Goal: Task Accomplishment & Management: Complete application form

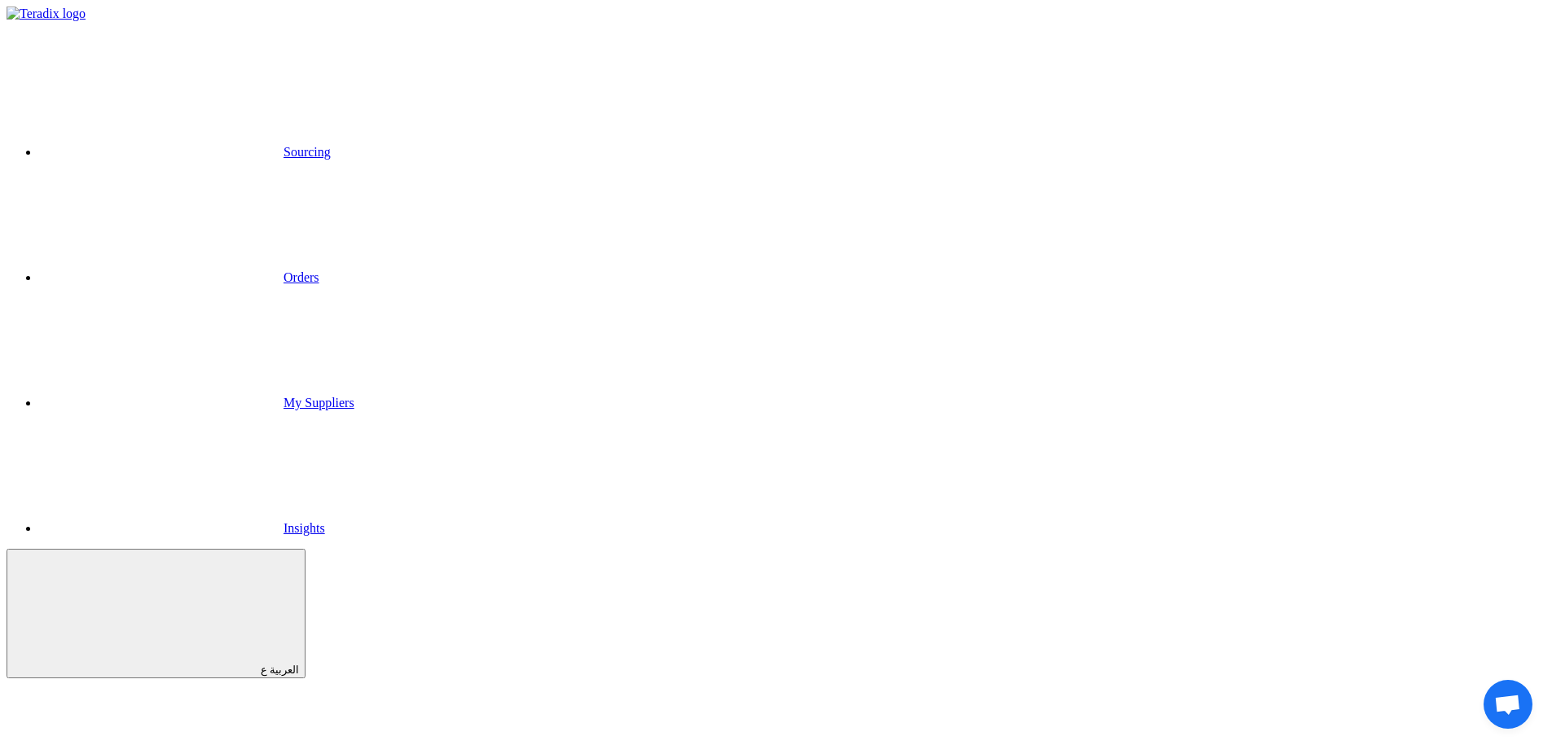
click at [319, 270] on link "Orders" at bounding box center [179, 277] width 280 height 14
click at [331, 145] on link "Sourcing" at bounding box center [185, 152] width 292 height 14
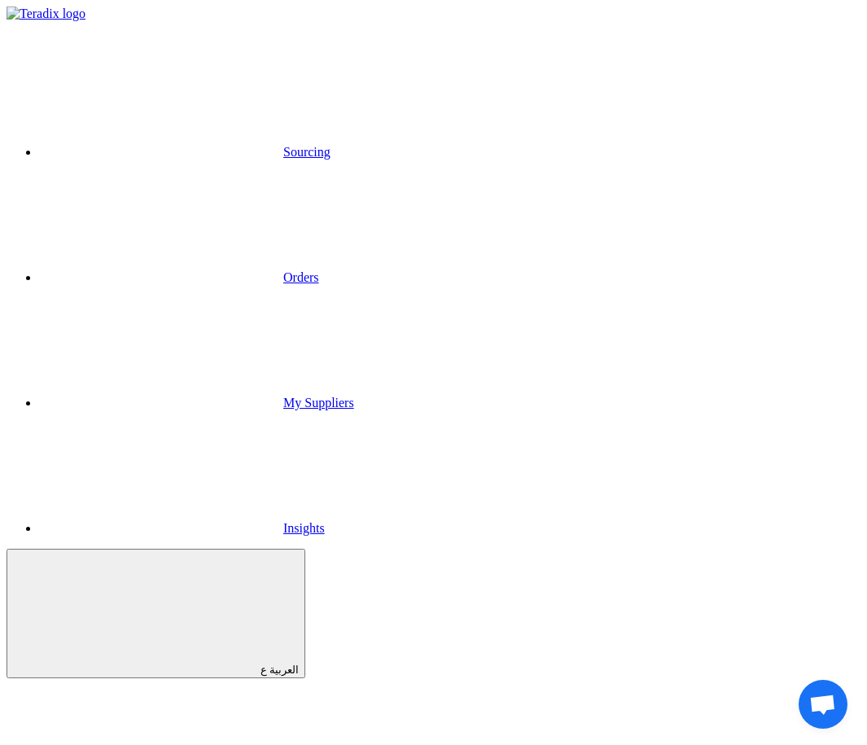
drag, startPoint x: 337, startPoint y: 441, endPoint x: 458, endPoint y: 438, distance: 120.6
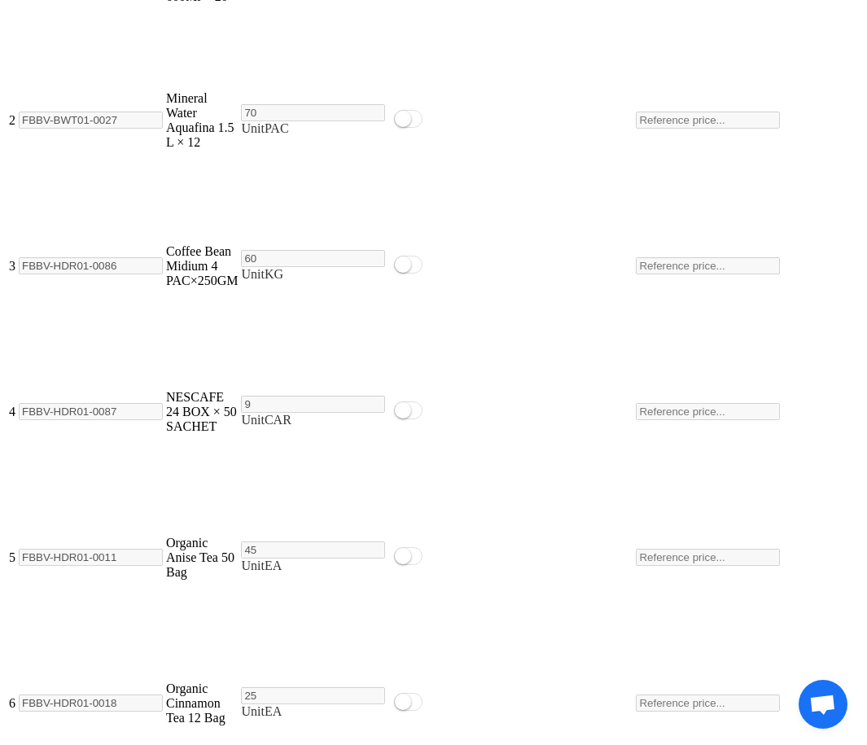
scroll to position [2157, 0]
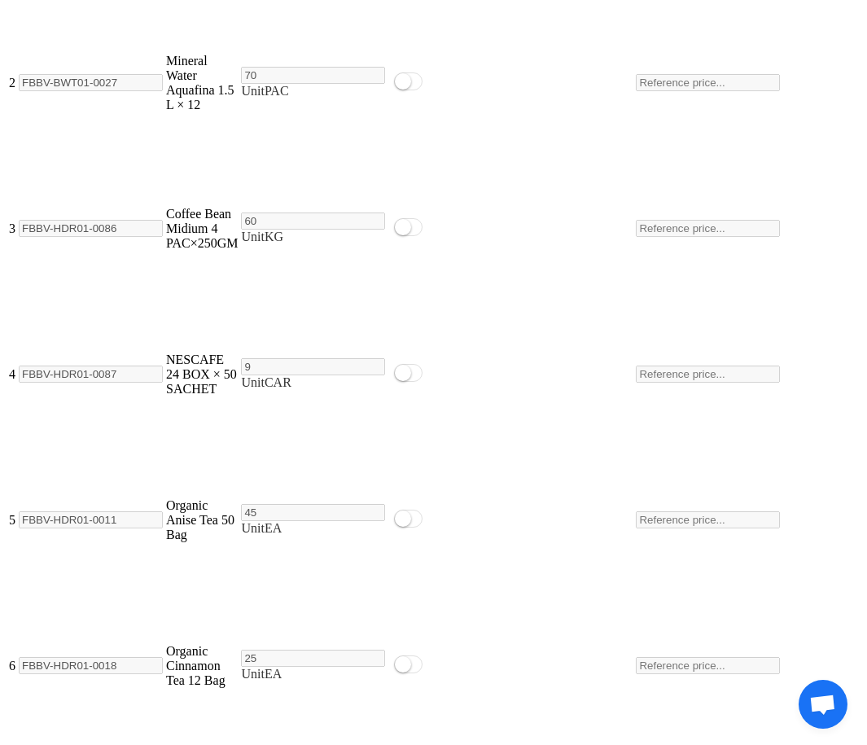
type input "RFx for Category Lighting"
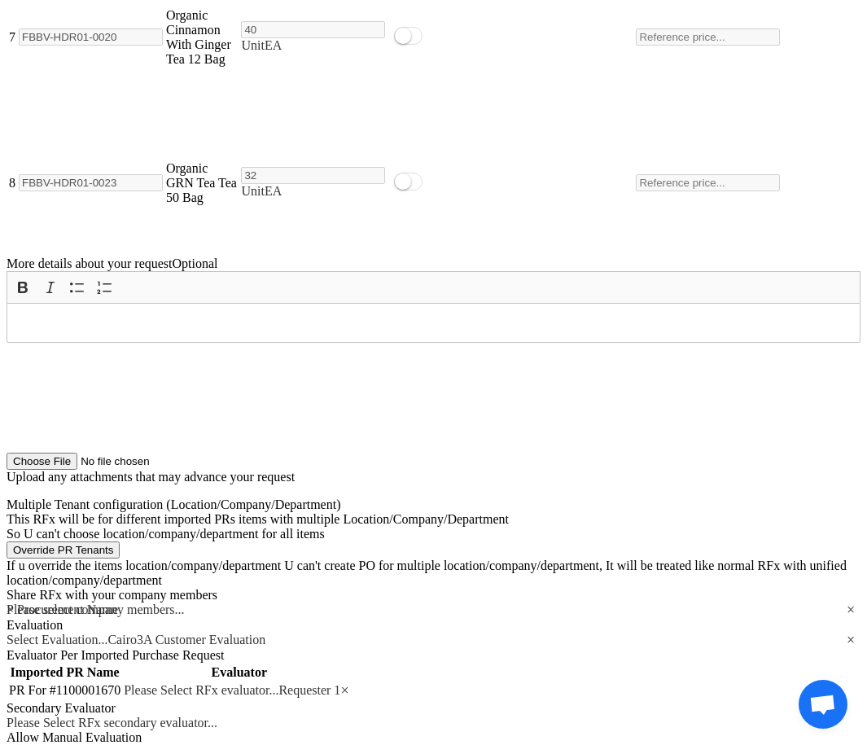
scroll to position [3028, 0]
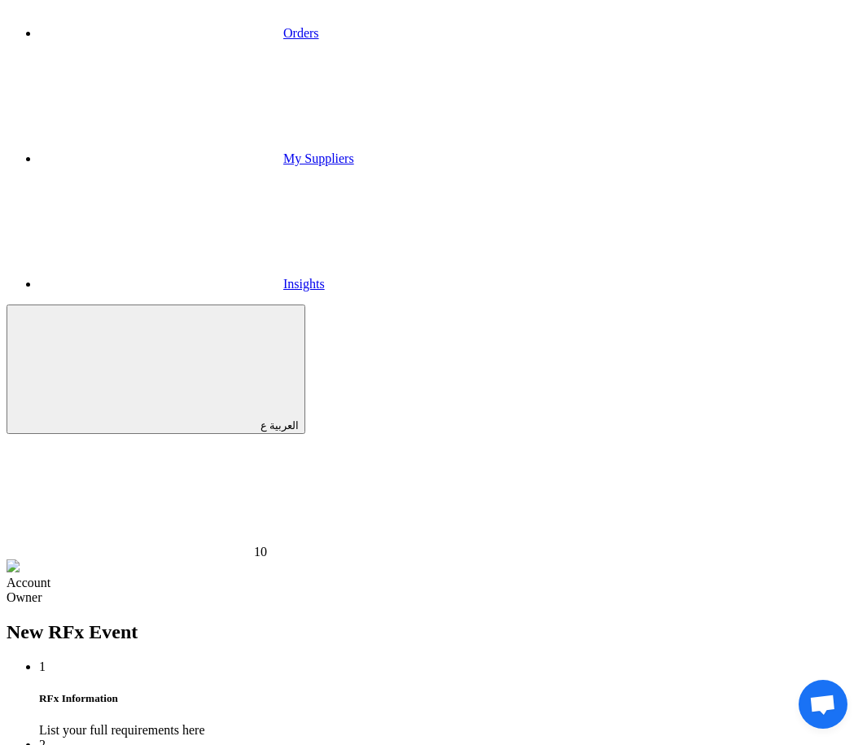
type input "8/31/2025"
type input "12"
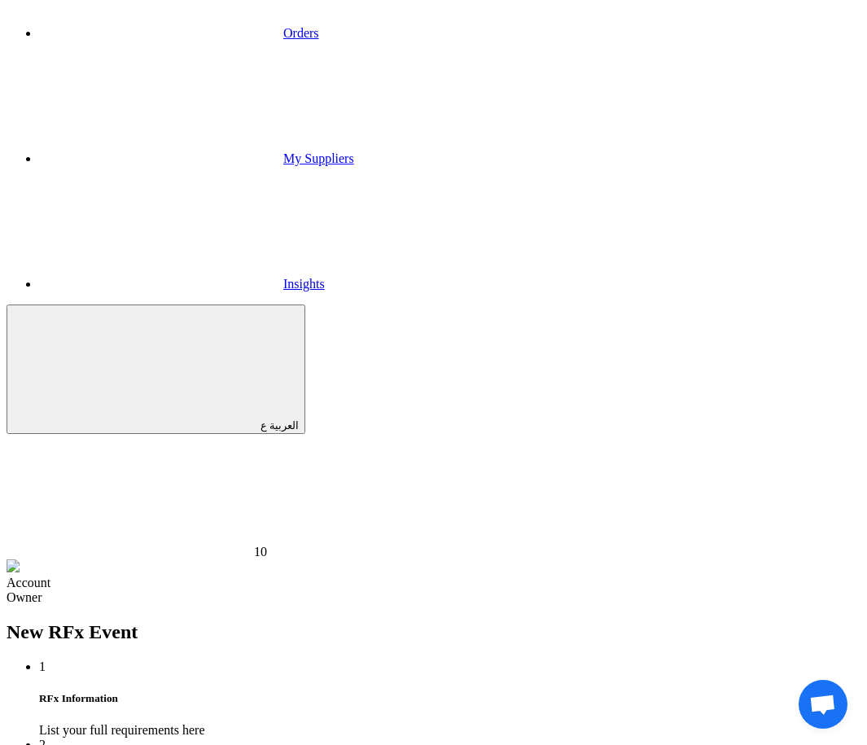
type input "01"
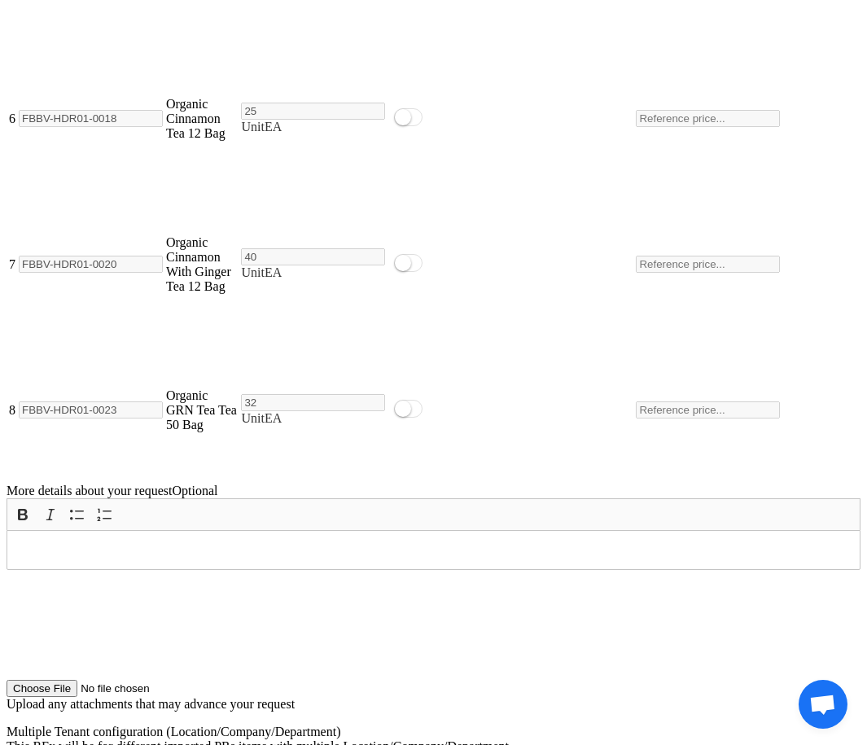
scroll to position [3163, 0]
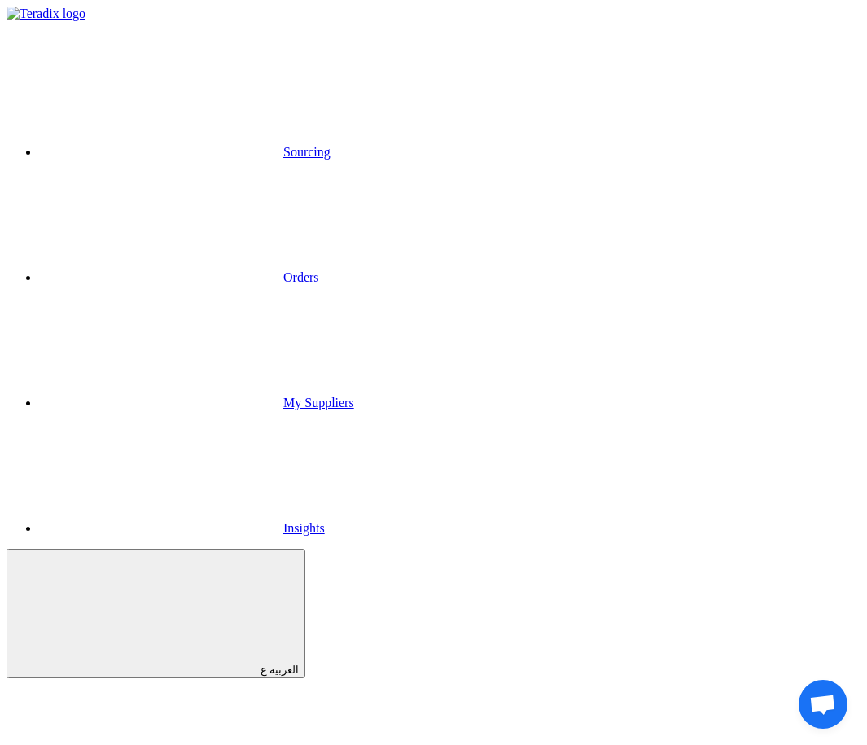
scroll to position [472, 0]
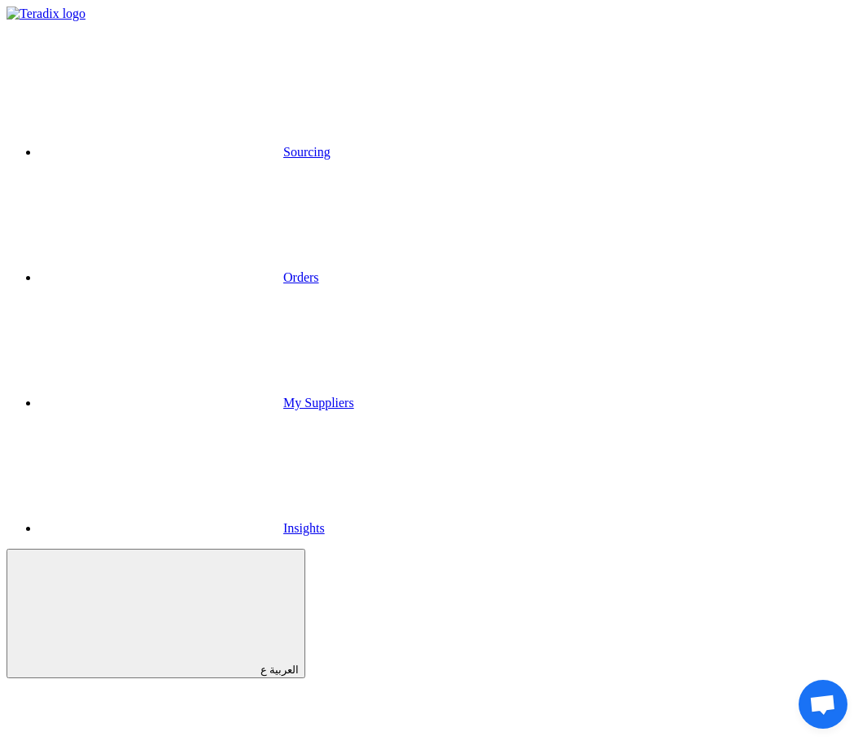
scroll to position [993, 0]
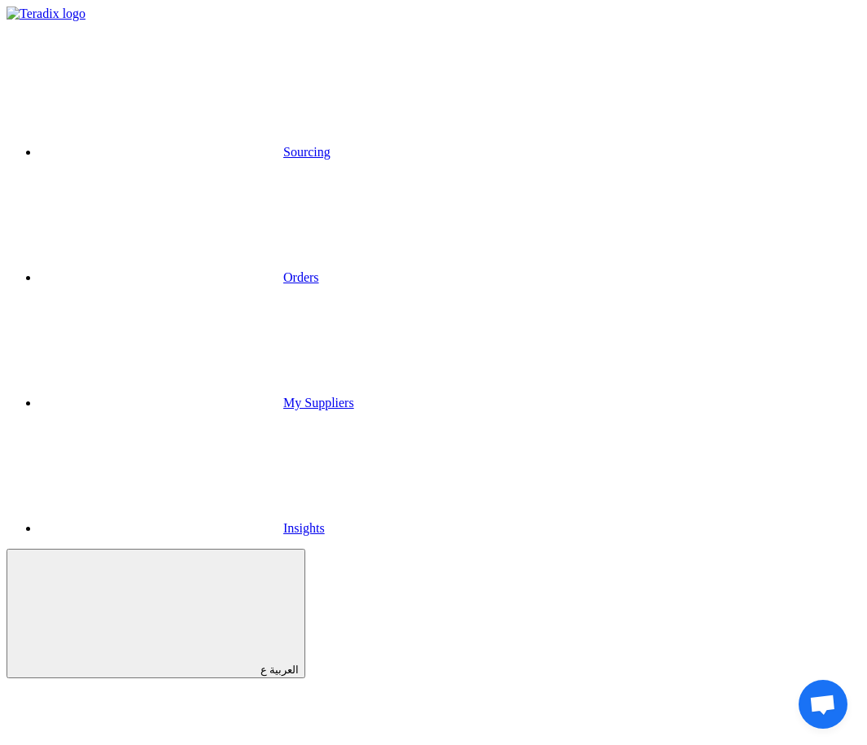
click at [121, 145] on link "Sourcing" at bounding box center [185, 152] width 292 height 14
